Goal: Book appointment/travel/reservation

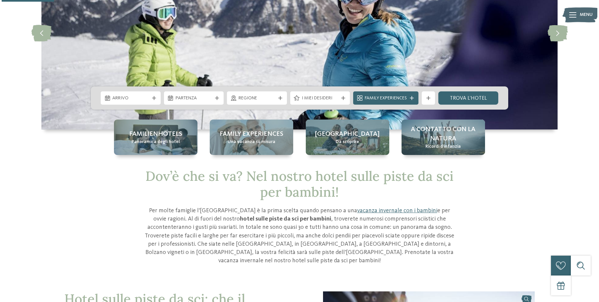
scroll to position [93, 0]
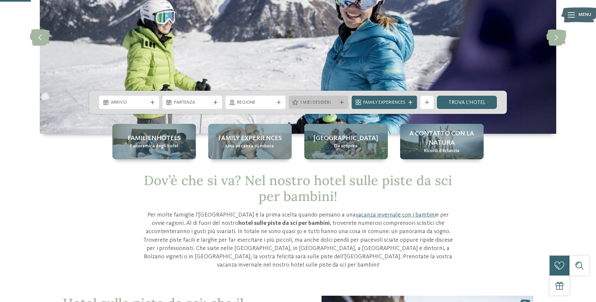
click at [323, 99] on div "I miei desideri" at bounding box center [318, 102] width 40 height 7
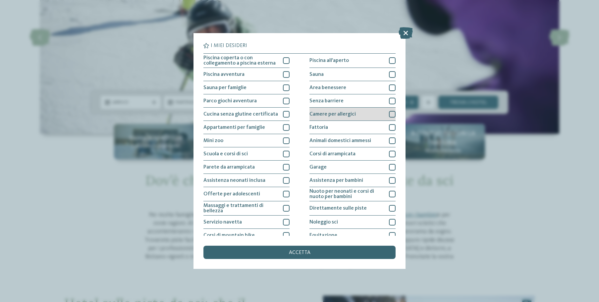
scroll to position [0, 0]
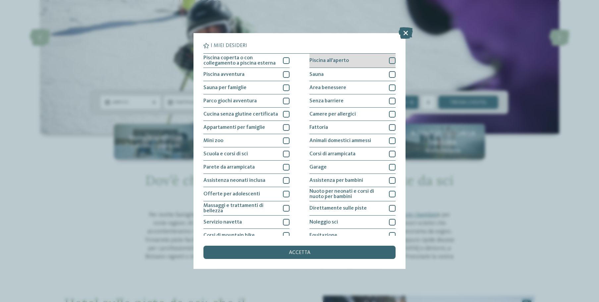
click at [349, 64] on div "Piscina all'aperto" at bounding box center [352, 61] width 86 height 14
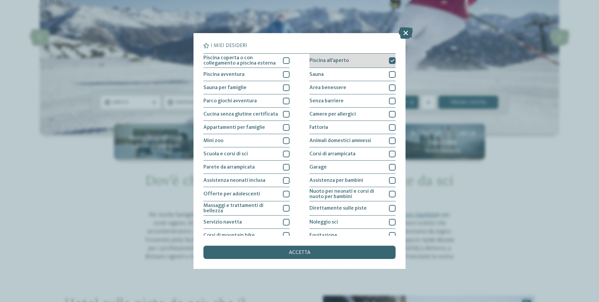
click at [353, 62] on div "Piscina all'aperto" at bounding box center [352, 61] width 86 height 14
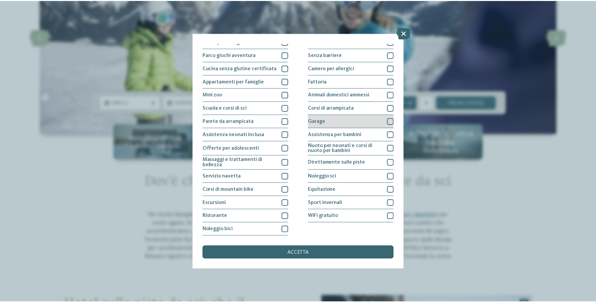
scroll to position [96, 0]
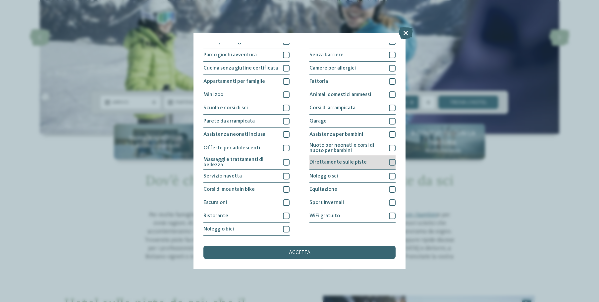
click at [339, 160] on span "Direttamente sulle piste" at bounding box center [337, 162] width 57 height 5
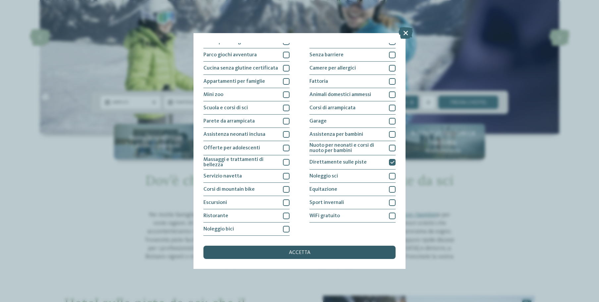
click at [302, 250] on span "accetta" at bounding box center [300, 252] width 22 height 5
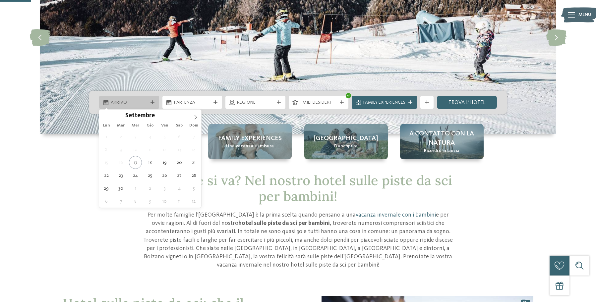
click at [141, 100] on span "Arrivo" at bounding box center [129, 102] width 37 height 7
click at [193, 117] on icon at bounding box center [195, 117] width 5 height 5
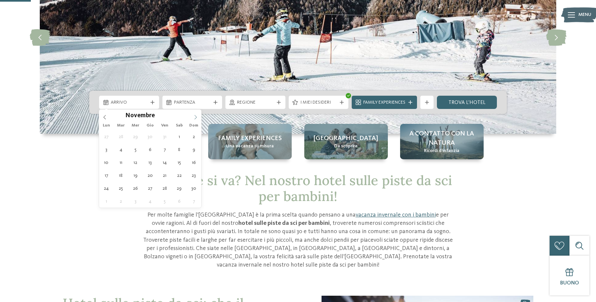
click at [192, 117] on span at bounding box center [195, 115] width 11 height 11
type div "[DATE]"
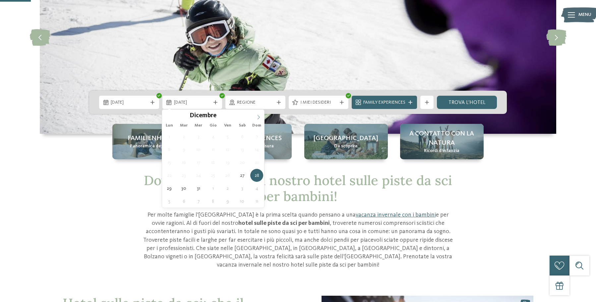
type input "****"
click at [257, 118] on icon at bounding box center [258, 117] width 5 height 5
type div "[DATE]"
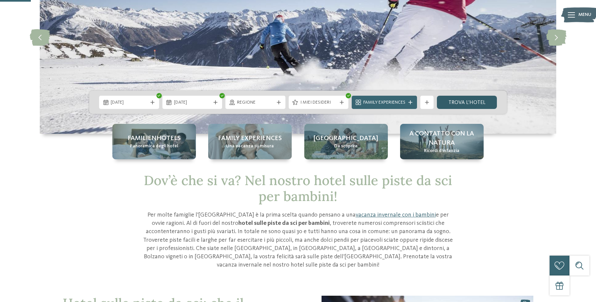
click at [454, 103] on link "trova l’hotel" at bounding box center [467, 102] width 60 height 13
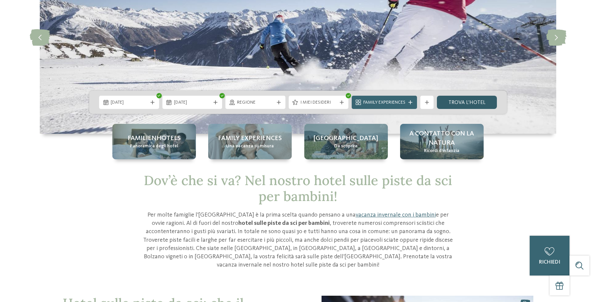
scroll to position [0, 0]
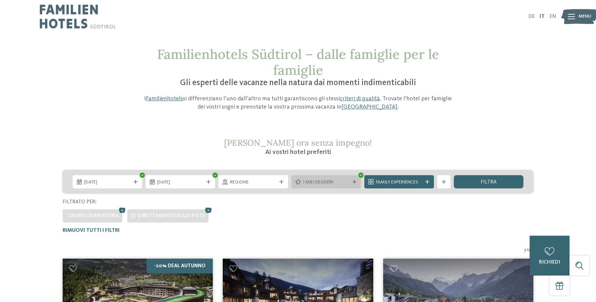
click at [316, 180] on span "I miei desideri" at bounding box center [326, 182] width 46 height 7
